Goal: Task Accomplishment & Management: Complete application form

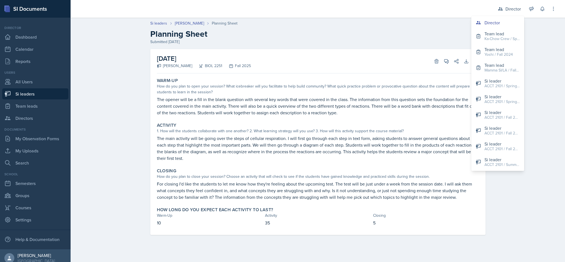
click at [384, 213] on div "Closing" at bounding box center [426, 215] width 106 height 6
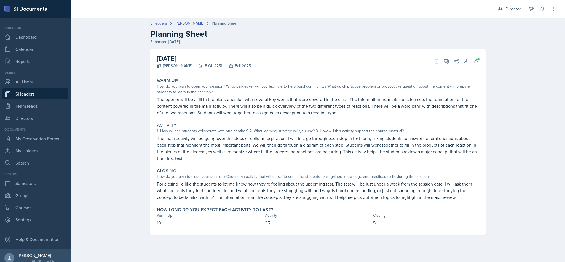
click at [23, 94] on link "Si leaders" at bounding box center [35, 93] width 66 height 11
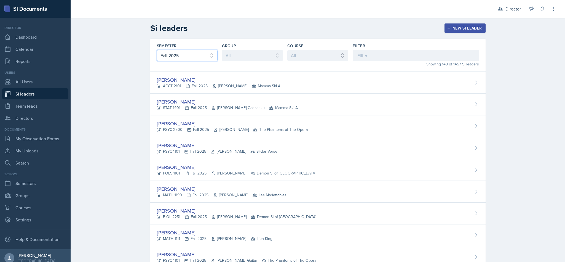
click at [203, 59] on select "All Fall 2025 Summer 2025 Spring 2025 Fall 2024 Summer 2024 Spring 2024 Fall 20…" at bounding box center [187, 56] width 61 height 12
select select "e2039551-f485-4c1b-a525-5b9893bb04c4"
click at [157, 50] on select "All Fall 2025 Summer 2025 Spring 2025 Fall 2024 Summer 2024 Spring 2024 Fall 20…" at bounding box center [187, 56] width 61 height 12
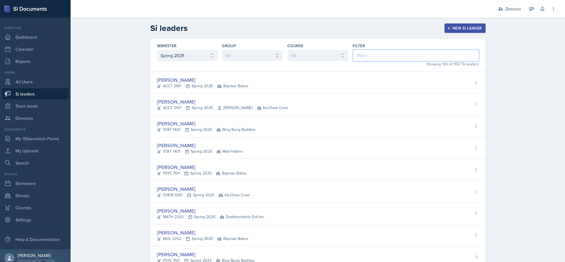
click at [435, 56] on input at bounding box center [416, 56] width 126 height 12
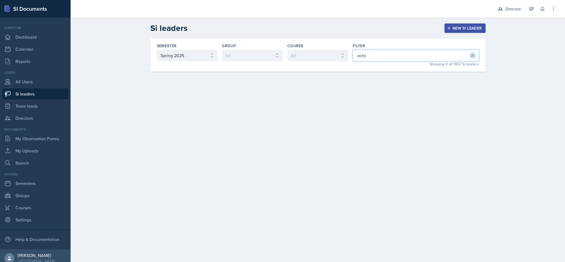
click at [390, 55] on input "octo" at bounding box center [416, 56] width 126 height 12
type input "oct"
click at [416, 80] on div "Octavia Kaham CHEM 1212 Spring 2025 Baymax Babes" at bounding box center [317, 83] width 335 height 22
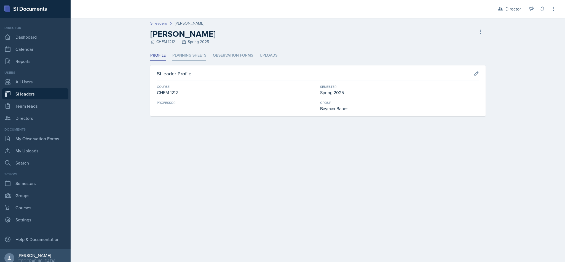
click at [188, 56] on li "Planning Sheets" at bounding box center [189, 55] width 34 height 11
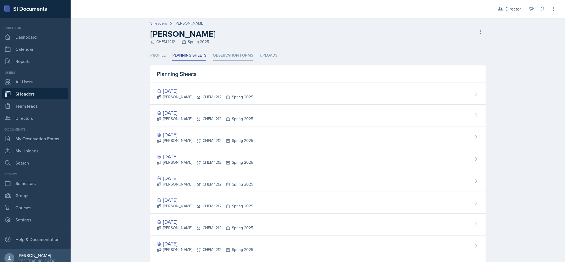
click at [232, 60] on li "Observation Forms" at bounding box center [233, 55] width 40 height 11
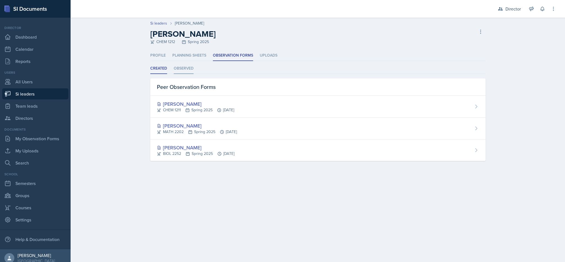
click at [189, 67] on li "Observed" at bounding box center [184, 68] width 20 height 11
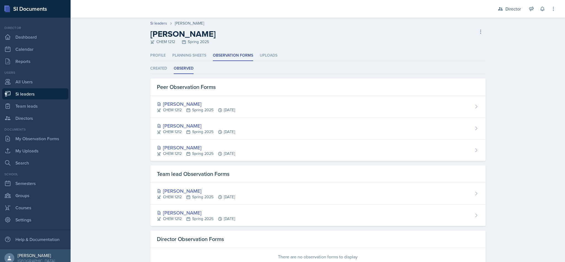
scroll to position [17, 0]
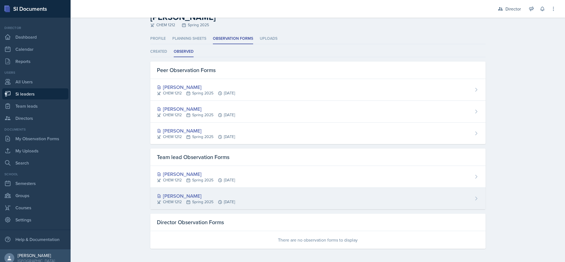
click at [309, 201] on div "Octavia Kaham CHEM 1212 Spring 2025 Feb 12th, 2025" at bounding box center [317, 198] width 335 height 22
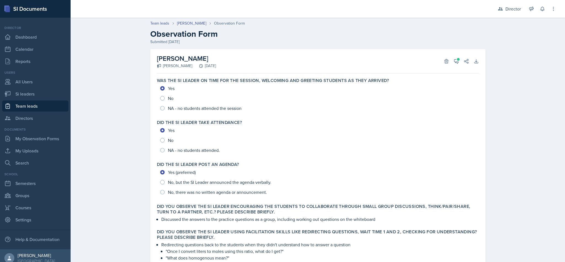
click at [37, 108] on link "Team leads" at bounding box center [35, 105] width 66 height 11
select select "2bed604d-1099-4043-b1bc-2365e8740244"
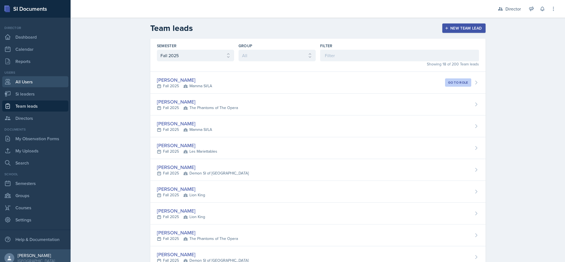
click at [34, 83] on link "All Users" at bounding box center [35, 81] width 66 height 11
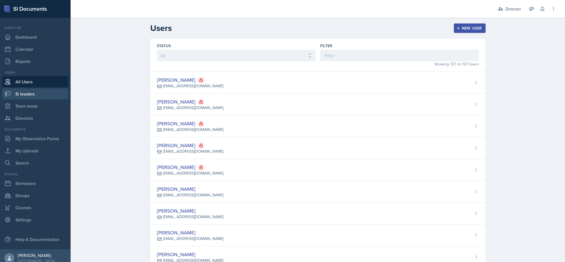
click at [33, 92] on link "Si leaders" at bounding box center [35, 93] width 66 height 11
select select "2bed604d-1099-4043-b1bc-2365e8740244"
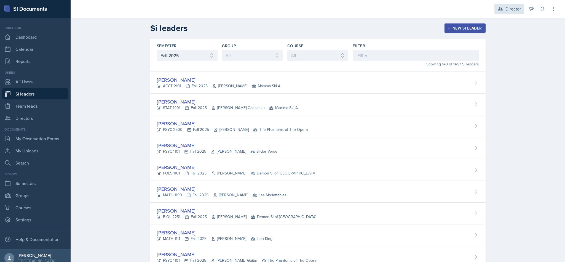
click at [496, 8] on div "Director" at bounding box center [509, 9] width 30 height 10
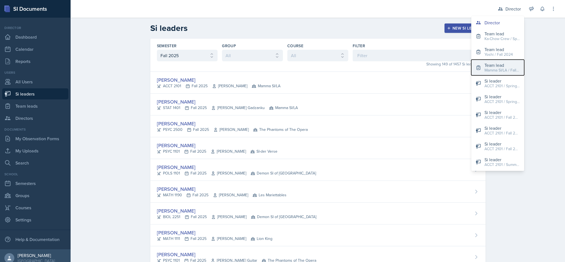
click at [506, 69] on div "Mamma SI/LA / Fall 2025" at bounding box center [501, 70] width 35 height 6
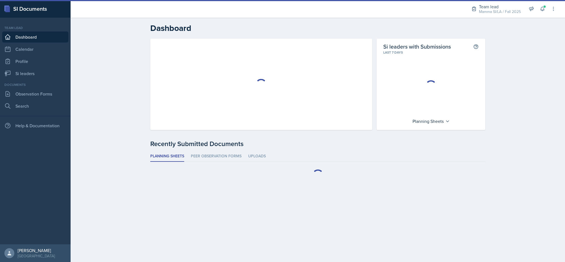
click at [501, 76] on div "Dashboard Si leaders with Submissions This shows the percentage of si leaders w…" at bounding box center [318, 108] width 494 height 181
click at [544, 6] on span at bounding box center [544, 6] width 3 height 3
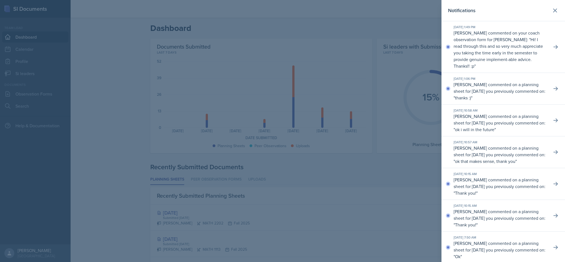
click at [546, 16] on header "Notifications" at bounding box center [502, 10] width 123 height 21
click at [553, 12] on icon at bounding box center [554, 10] width 3 height 3
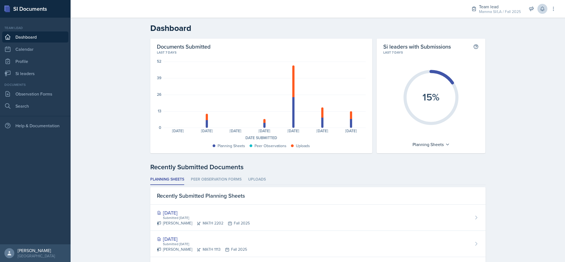
click at [539, 13] on div "Team lead Mamma SI/LA / Fall 2025 Director Team lead Ka-Chow Crew / Spring 2025…" at bounding box center [509, 9] width 93 height 18
click at [539, 12] on button at bounding box center [542, 9] width 10 height 10
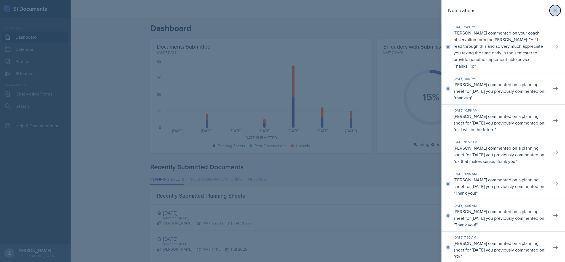
click at [549, 15] on button at bounding box center [554, 10] width 11 height 11
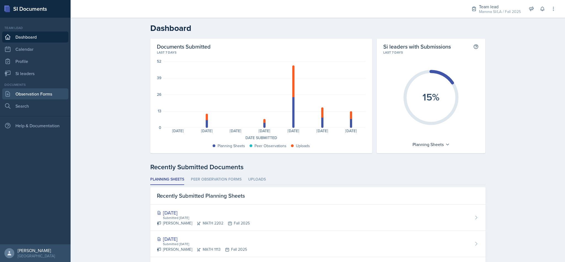
click at [39, 93] on link "Observation Forms" at bounding box center [35, 93] width 66 height 11
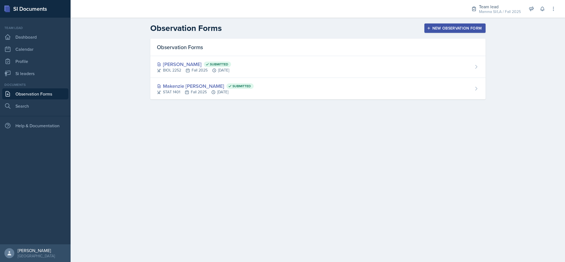
click at [461, 28] on div "New Observation Form" at bounding box center [455, 28] width 54 height 4
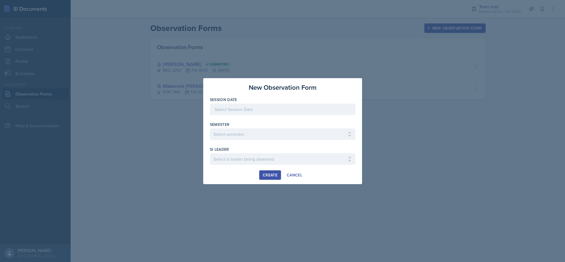
click at [299, 109] on div at bounding box center [283, 109] width 146 height 12
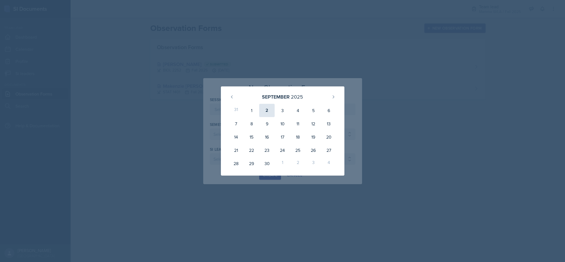
click at [271, 112] on div "2" at bounding box center [266, 110] width 15 height 13
type input "[DATE]"
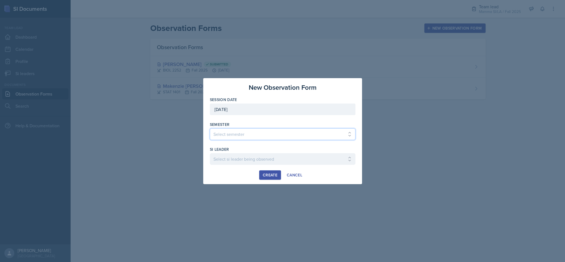
click at [316, 133] on select "Select semester All Spring 2021 Summer 2021 Spring 2022 Fall 2020 Fall 2021 Fal…" at bounding box center [283, 134] width 146 height 12
select select "2bed604d-1099-4043-b1bc-2365e8740244"
click at [210, 128] on select "Select semester All Spring 2021 Summer 2021 Spring 2022 Fall 2020 Fall 2021 Fal…" at bounding box center [283, 134] width 146 height 12
click at [304, 171] on button "Cancel" at bounding box center [294, 174] width 23 height 9
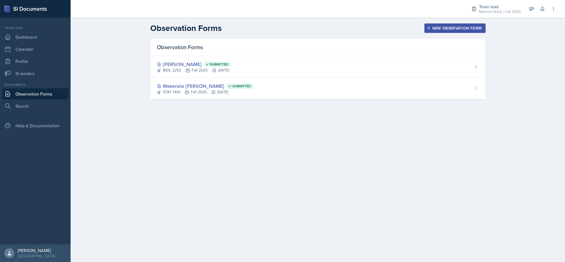
click at [443, 27] on div "New Observation Form" at bounding box center [455, 28] width 54 height 4
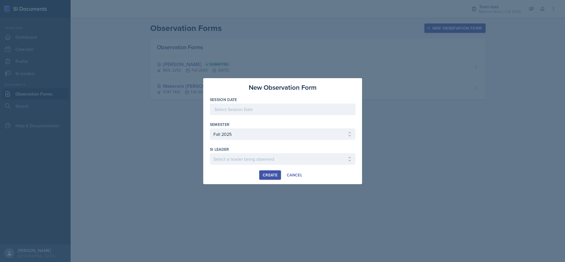
click at [318, 108] on div at bounding box center [283, 109] width 146 height 12
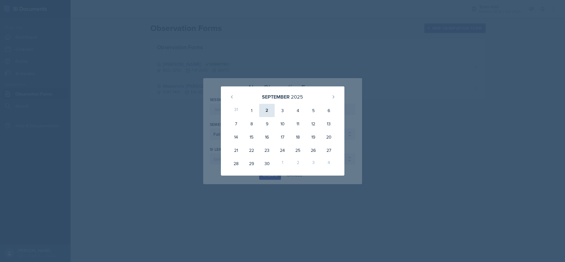
click at [267, 109] on div "2" at bounding box center [266, 110] width 15 height 13
type input "[DATE]"
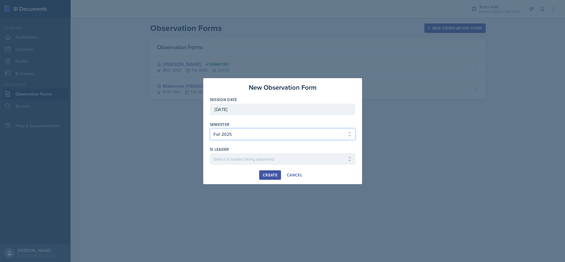
click at [274, 131] on select "Select semester All Spring 2021 Summer 2021 Spring 2022 Fall 2020 Fall 2021 Fal…" at bounding box center [283, 134] width 146 height 12
click at [294, 128] on select "Select semester All Spring 2021 Summer 2021 Spring 2022 Fall 2020 Fall 2021 Fal…" at bounding box center [283, 134] width 146 height 12
click at [288, 161] on select "Select si leader being observed Anais Gjergji / CHEM 1211 / Demon SI of Fleet S…" at bounding box center [283, 159] width 146 height 12
select select "96d92f57-e354-4104-a24b-d10accaa61cc"
click at [319, 159] on select "Select si leader being observed Anais Gjergji / CHEM 1211 / Demon SI of Fleet S…" at bounding box center [283, 159] width 146 height 12
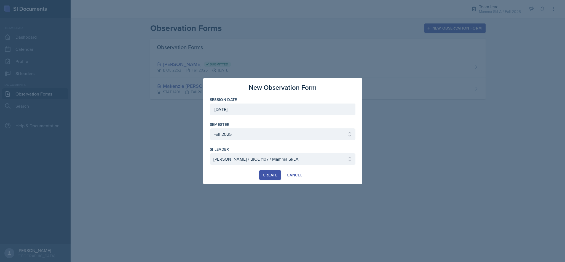
click at [266, 175] on div "Create" at bounding box center [270, 175] width 15 height 4
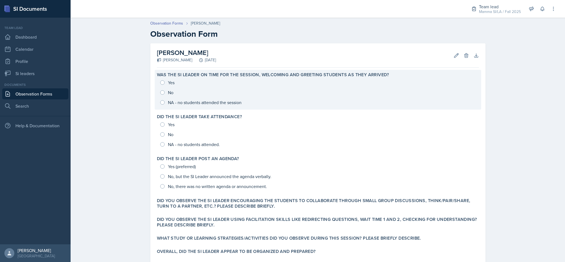
click at [163, 79] on div "Yes No NA - no students attended the session" at bounding box center [318, 92] width 322 height 30
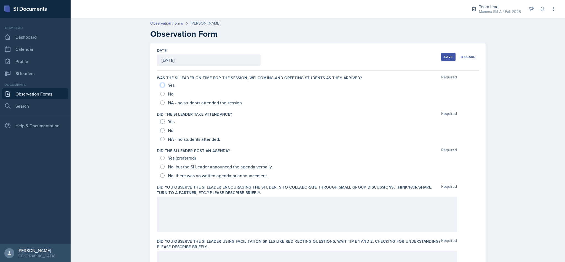
click at [160, 85] on input "Yes" at bounding box center [162, 85] width 4 height 4
radio input "true"
click at [160, 122] on input "Yes" at bounding box center [162, 121] width 4 height 4
radio input "true"
click at [168, 175] on span "No, there was no written agenda or announcement." at bounding box center [218, 176] width 100 height 6
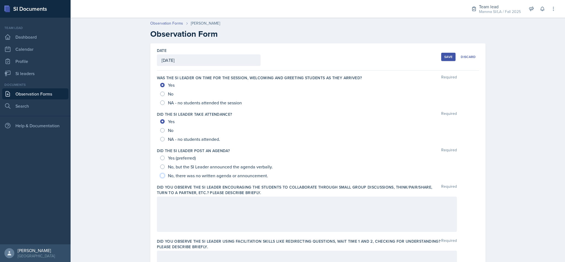
click at [165, 175] on input "No, there was no written agenda or announcement." at bounding box center [162, 175] width 4 height 4
radio input "true"
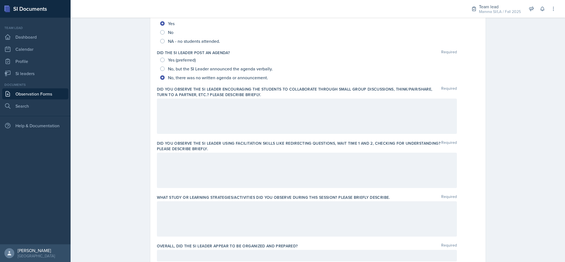
click at [277, 114] on div at bounding box center [307, 115] width 300 height 35
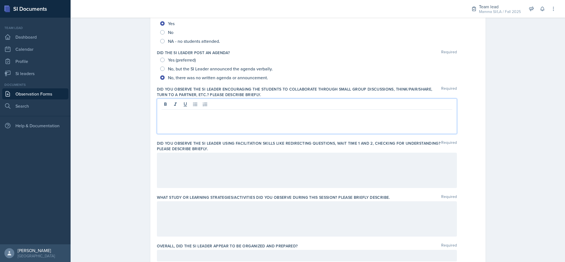
scroll to position [108, 0]
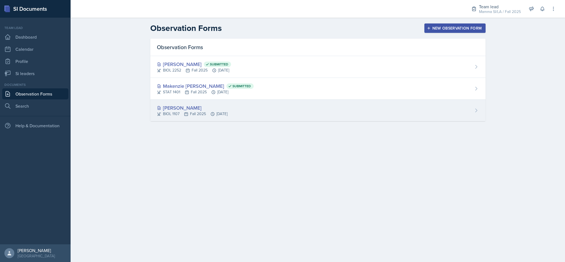
click at [270, 106] on div "Octavia Kaham BIOL 1107 Fall 2025 Sep 2nd, 2025" at bounding box center [317, 111] width 335 height 22
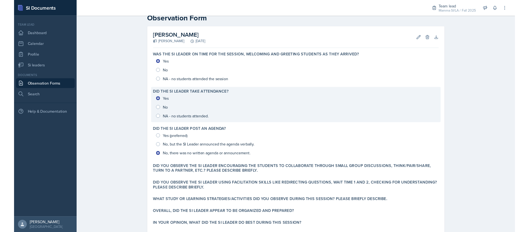
scroll to position [41, 0]
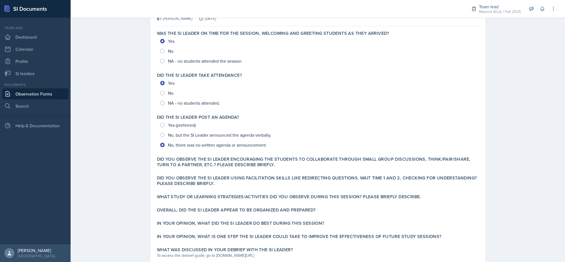
click at [545, 126] on div "Observation Forms Octavia Kaham Observation Form Octavia Kaham Becca Adams Sept…" at bounding box center [318, 142] width 494 height 337
click at [505, 127] on div "Observation Forms Octavia Kaham Observation Form Octavia Kaham Becca Adams Sept…" at bounding box center [318, 142] width 494 height 337
click at [512, 142] on div "Observation Forms Octavia Kaham Observation Form Octavia Kaham Becca Adams Sept…" at bounding box center [318, 142] width 494 height 337
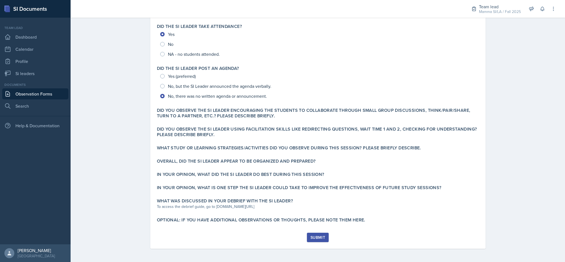
click at [283, 112] on label "Did you observe the SI Leader encouraging the students to collaborate through s…" at bounding box center [318, 113] width 322 height 11
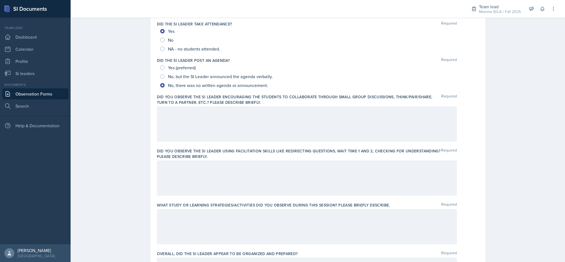
scroll to position [104, 0]
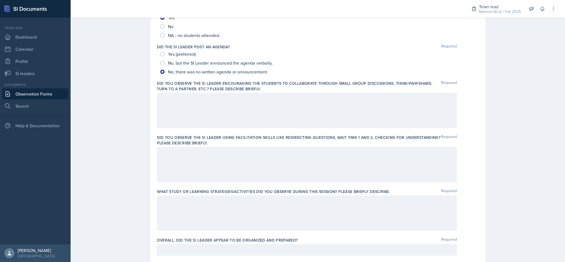
click at [281, 124] on div at bounding box center [307, 110] width 300 height 35
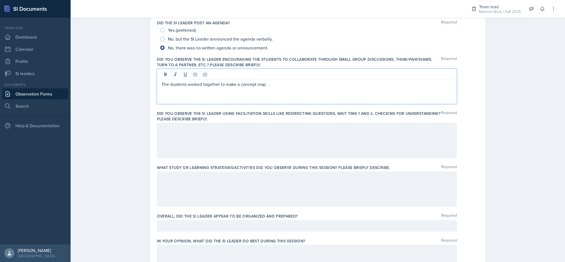
click at [261, 146] on div at bounding box center [307, 140] width 300 height 35
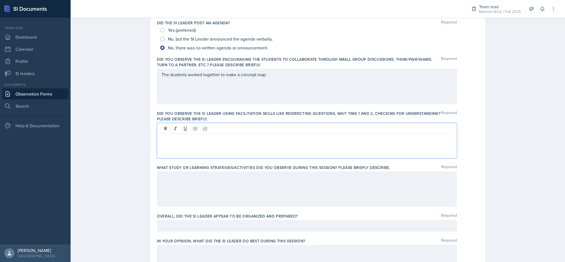
scroll to position [137, 0]
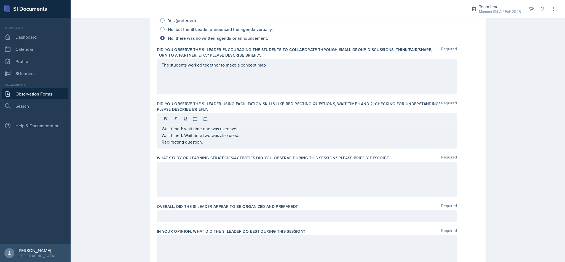
click at [213, 147] on div "Wait time 1: wait time one was used well Wait time 1: Wait time two was also us…" at bounding box center [307, 130] width 300 height 35
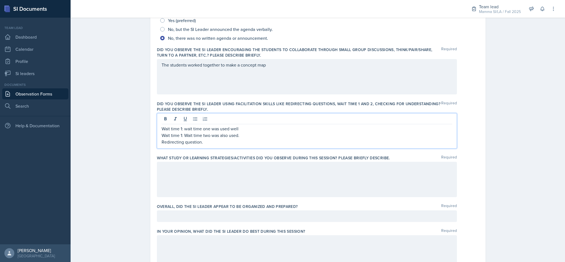
click at [214, 138] on p "Wait time 1: Wait time two was also used." at bounding box center [307, 135] width 291 height 7
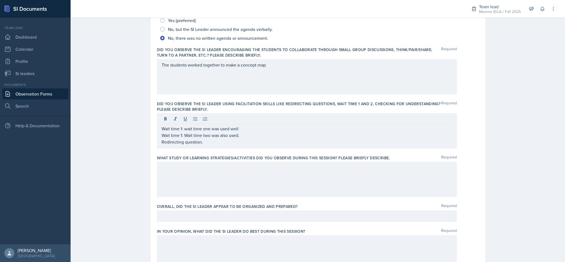
click at [213, 147] on div "Wait time 1: wait time one was used well Wait time 1: Wait time two was also us…" at bounding box center [307, 130] width 300 height 35
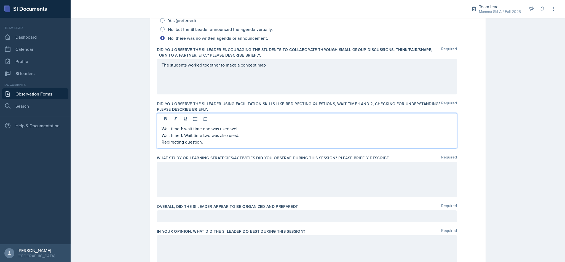
click at [208, 137] on p "Wait time 1: Wait time two was also used." at bounding box center [307, 135] width 291 height 7
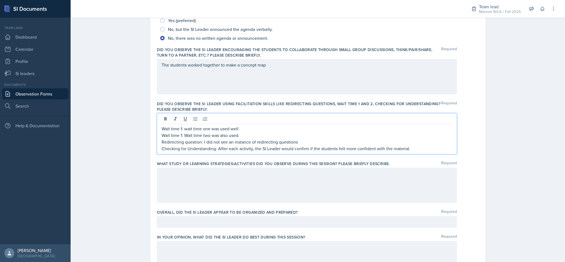
click at [269, 180] on div at bounding box center [307, 184] width 300 height 35
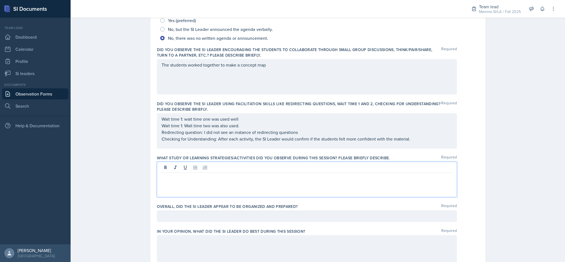
scroll to position [147, 0]
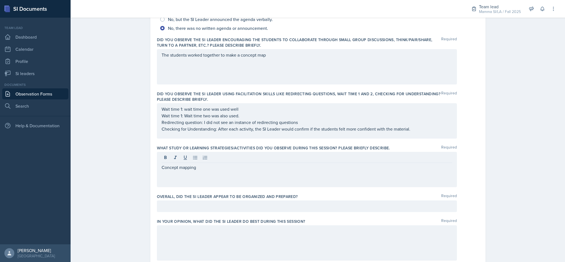
click at [252, 170] on p "Concept mapping" at bounding box center [307, 167] width 291 height 7
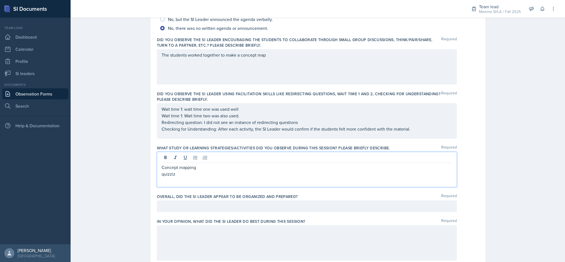
click at [196, 206] on div at bounding box center [307, 206] width 300 height 12
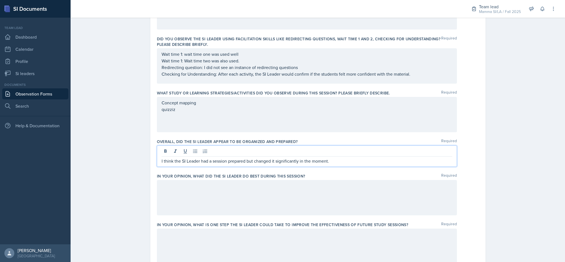
scroll to position [285, 0]
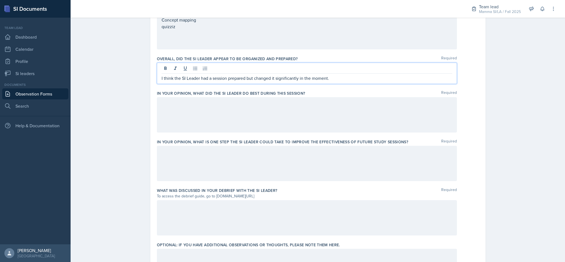
click at [286, 109] on div at bounding box center [307, 114] width 300 height 35
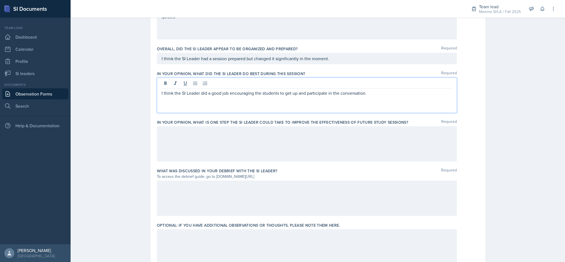
scroll to position [319, 0]
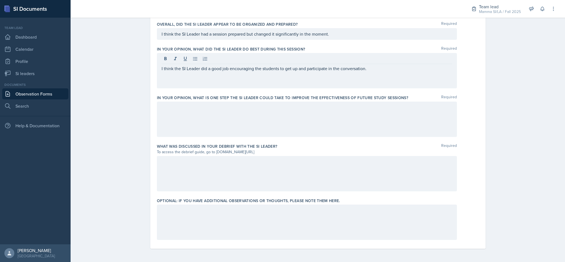
click at [216, 115] on div at bounding box center [307, 118] width 300 height 35
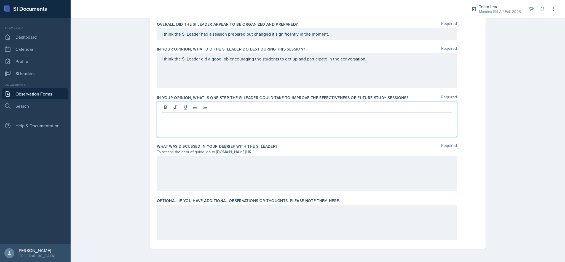
click at [402, 57] on div "I think the SI Leader did a good job encouraging the students to get up and par…" at bounding box center [307, 70] width 300 height 35
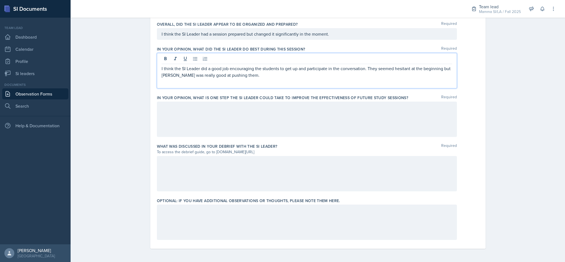
click at [302, 119] on div at bounding box center [307, 118] width 300 height 35
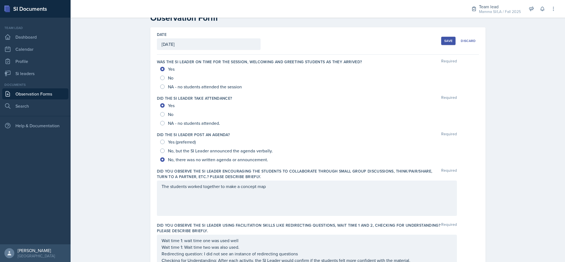
scroll to position [0, 0]
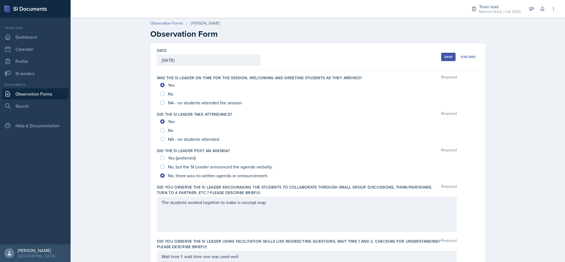
click at [444, 56] on div "Save" at bounding box center [448, 57] width 8 height 4
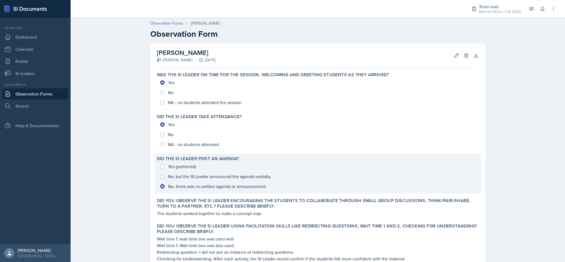
click at [429, 193] on div "Did the SI Leader post an agenda? Yes (preferred) No, but the SI Leader announc…" at bounding box center [318, 174] width 326 height 40
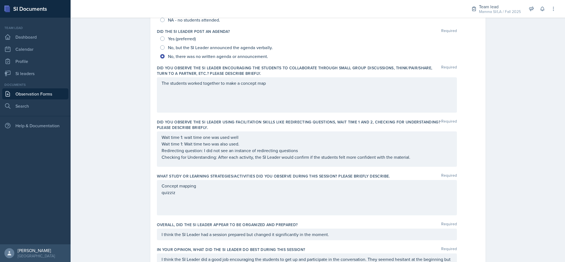
scroll to position [319, 0]
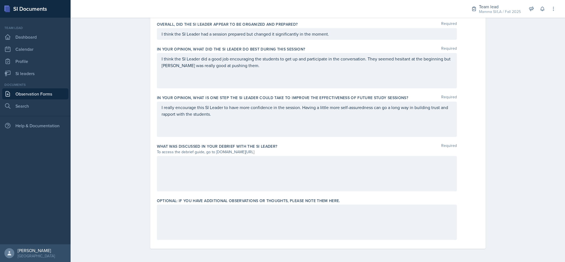
click at [399, 182] on div at bounding box center [307, 173] width 300 height 35
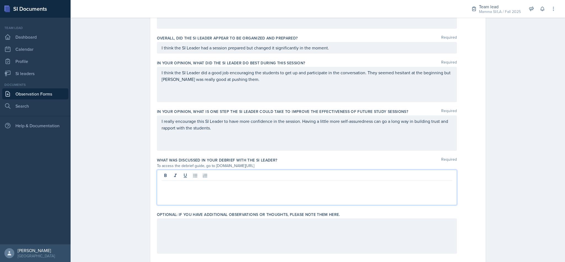
scroll to position [304, 0]
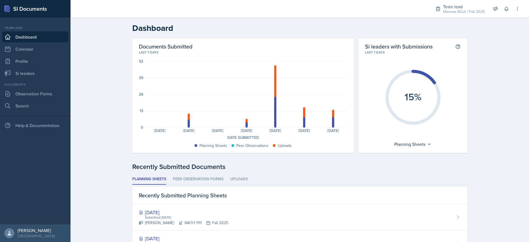
click at [453, 10] on div "Mamma SI/LA / Fall 2025" at bounding box center [464, 12] width 42 height 6
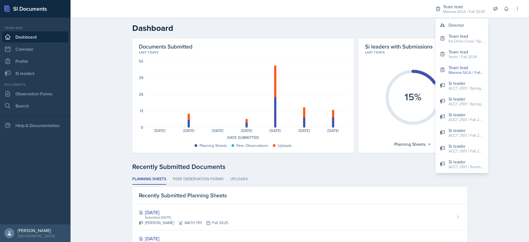
click at [368, 16] on div at bounding box center [248, 9] width 346 height 18
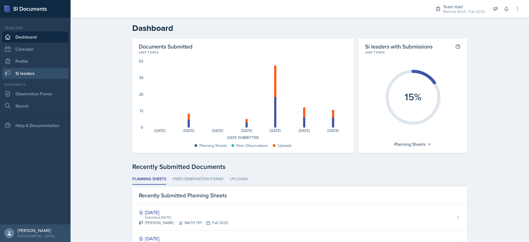
click at [28, 72] on link "Si leaders" at bounding box center [35, 73] width 66 height 11
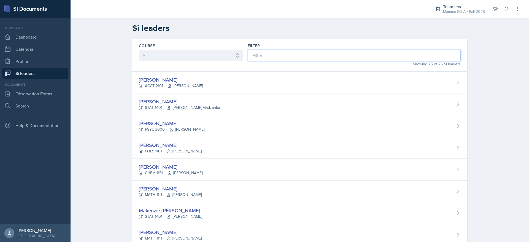
click at [312, 55] on input at bounding box center [354, 56] width 213 height 12
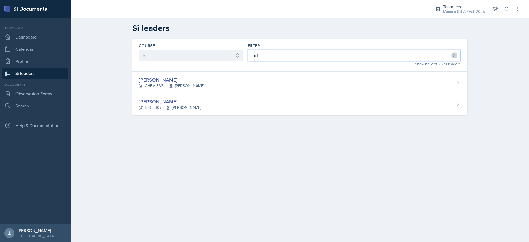
type input "oct"
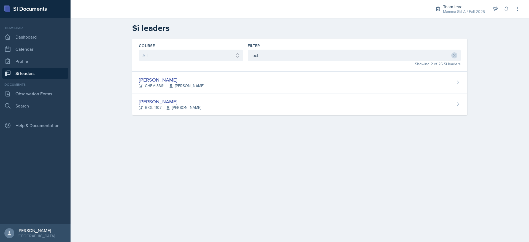
click at [226, 101] on div "Octavia Kaham BIOL 1107 Farnaz Shoja-Taheri" at bounding box center [299, 104] width 335 height 22
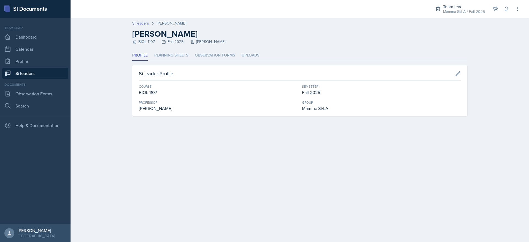
click at [180, 55] on li "Planning Sheets" at bounding box center [171, 55] width 34 height 11
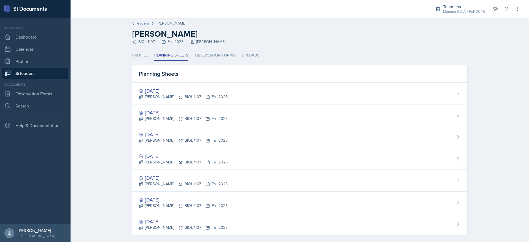
click at [214, 157] on div "[DATE]" at bounding box center [183, 155] width 89 height 7
